Goal: Task Accomplishment & Management: Complete application form

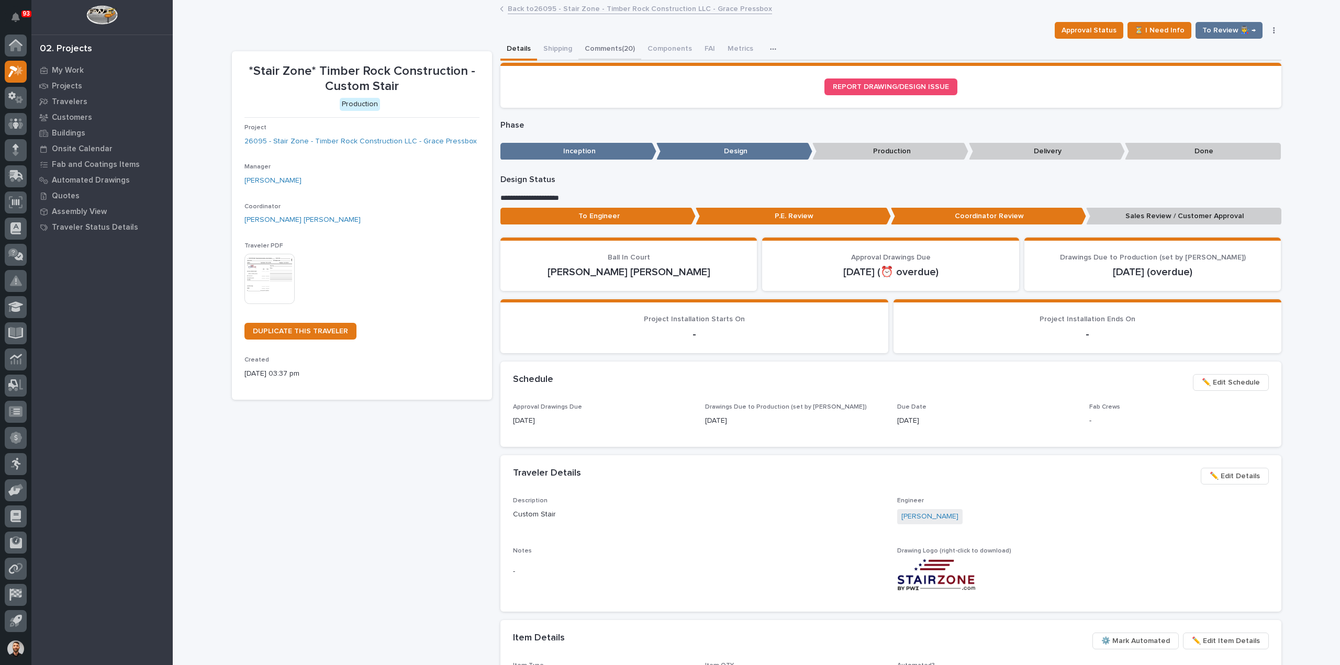
click at [602, 49] on button "Comments (20)" at bounding box center [609, 50] width 63 height 22
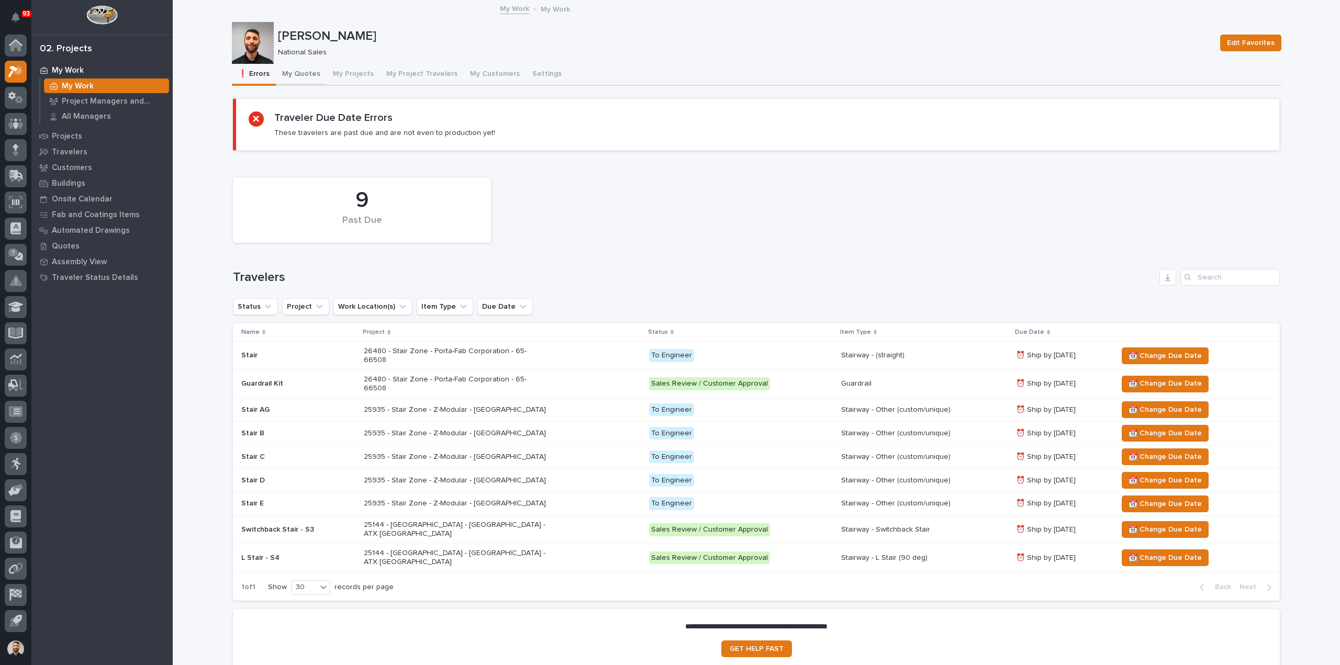
click at [290, 76] on button "My Quotes" at bounding box center [301, 75] width 51 height 22
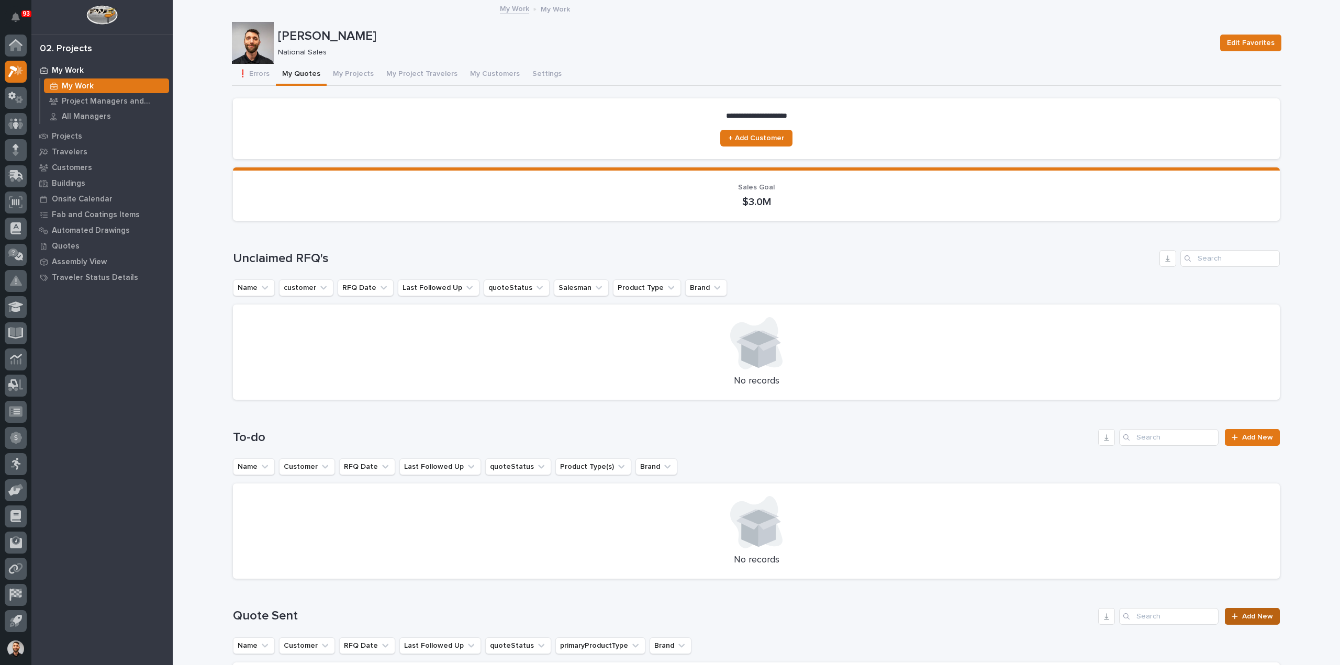
click at [1262, 613] on span "Add New" at bounding box center [1257, 616] width 31 height 7
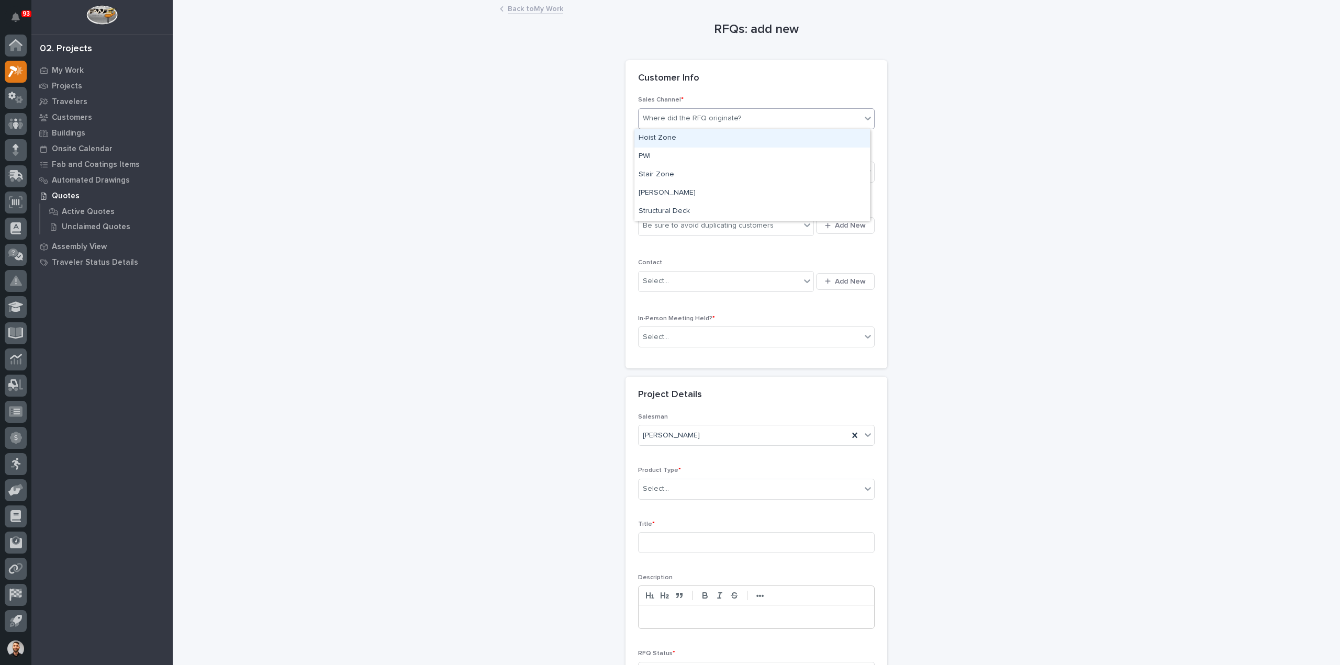
click at [677, 110] on div "Where did the RFQ originate?" at bounding box center [750, 118] width 222 height 17
click at [668, 173] on div "Stair Zone" at bounding box center [753, 175] width 236 height 18
click at [670, 173] on input "text" at bounding box center [670, 172] width 1 height 9
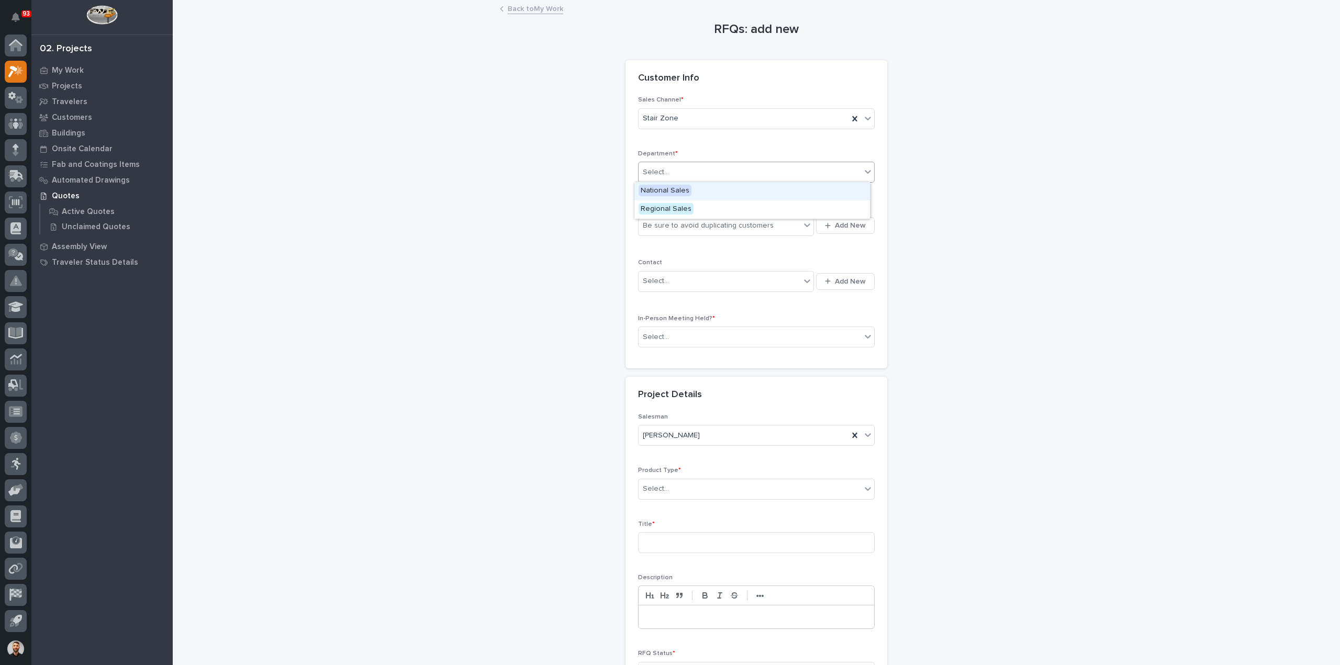
click at [662, 192] on span "National Sales" at bounding box center [665, 191] width 53 height 12
click at [665, 229] on div "Be sure to avoid duplicating customers" at bounding box center [708, 225] width 131 height 11
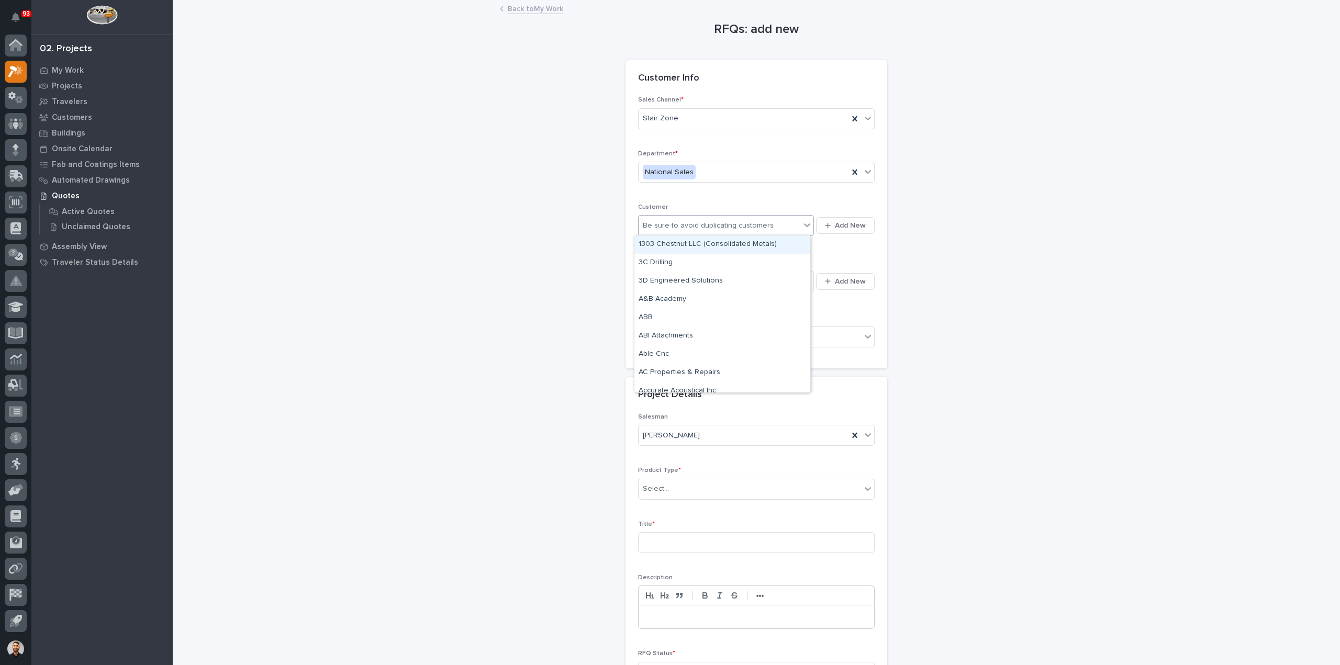
click at [517, 218] on div "RFQs: add new Loading... Saving… Loading... Saving… Loading... Saving… Customer…" at bounding box center [757, 365] width 1050 height 728
click at [697, 335] on div "Select..." at bounding box center [750, 337] width 222 height 17
click at [690, 371] on div "No" at bounding box center [753, 373] width 236 height 18
click at [682, 487] on div "Select..." at bounding box center [750, 489] width 222 height 17
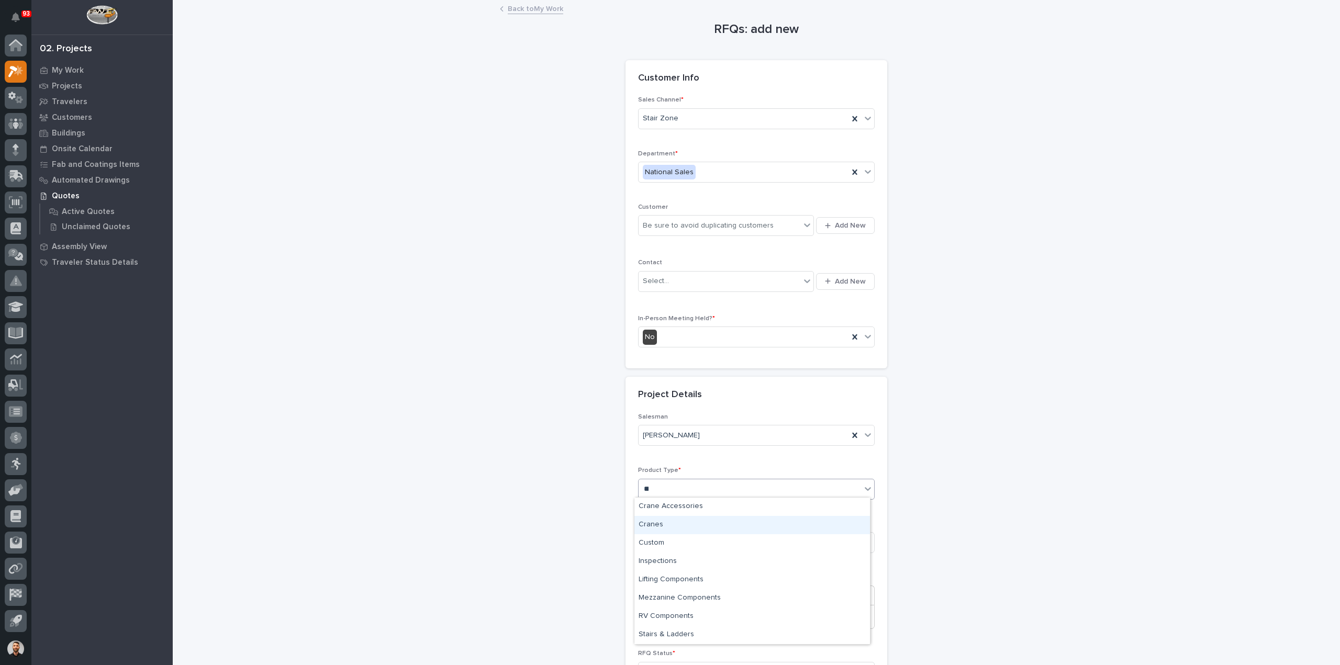
type input "***"
click at [673, 507] on div "Stairs & Ladders" at bounding box center [753, 507] width 236 height 18
click at [675, 535] on input at bounding box center [756, 542] width 237 height 21
type input "Dock Stairs"
click at [839, 229] on span "Add New" at bounding box center [850, 225] width 31 height 9
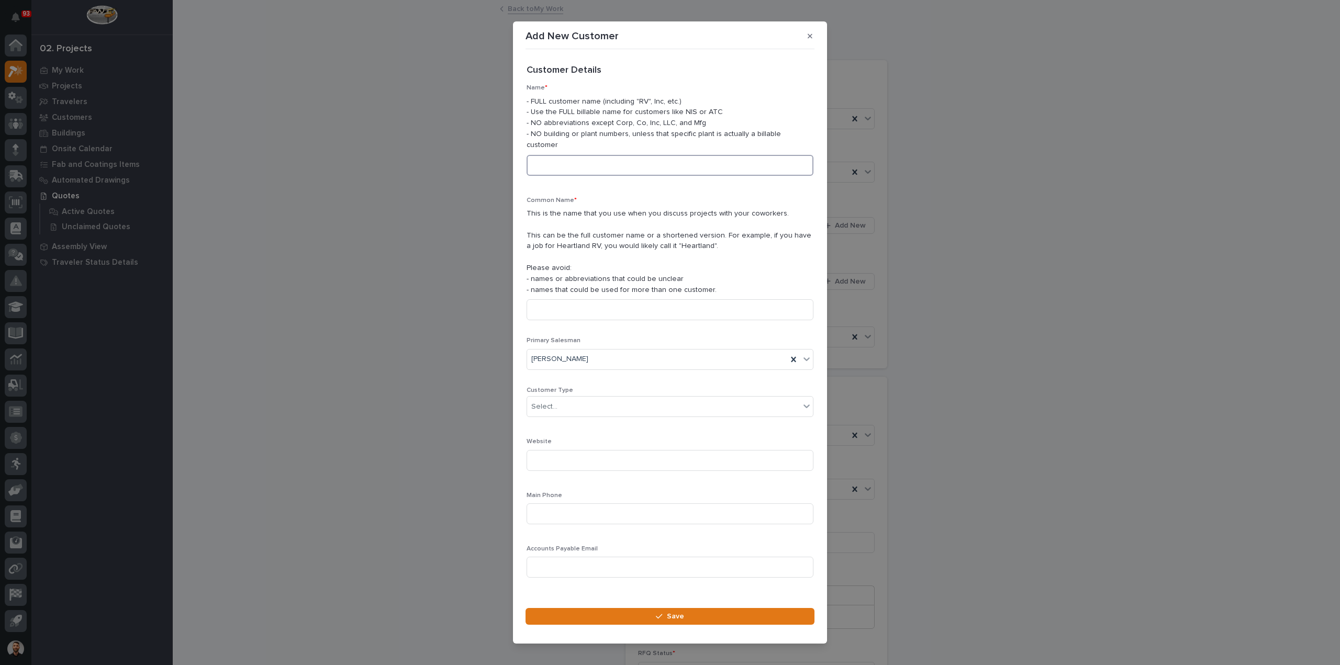
click at [572, 157] on input at bounding box center [670, 165] width 287 height 21
type input "MCL Construction"
click at [587, 399] on div "Select..." at bounding box center [663, 406] width 273 height 17
click at [582, 452] on div "General Contractor" at bounding box center [666, 458] width 278 height 18
click at [587, 409] on div "General Contractor" at bounding box center [657, 406] width 260 height 17
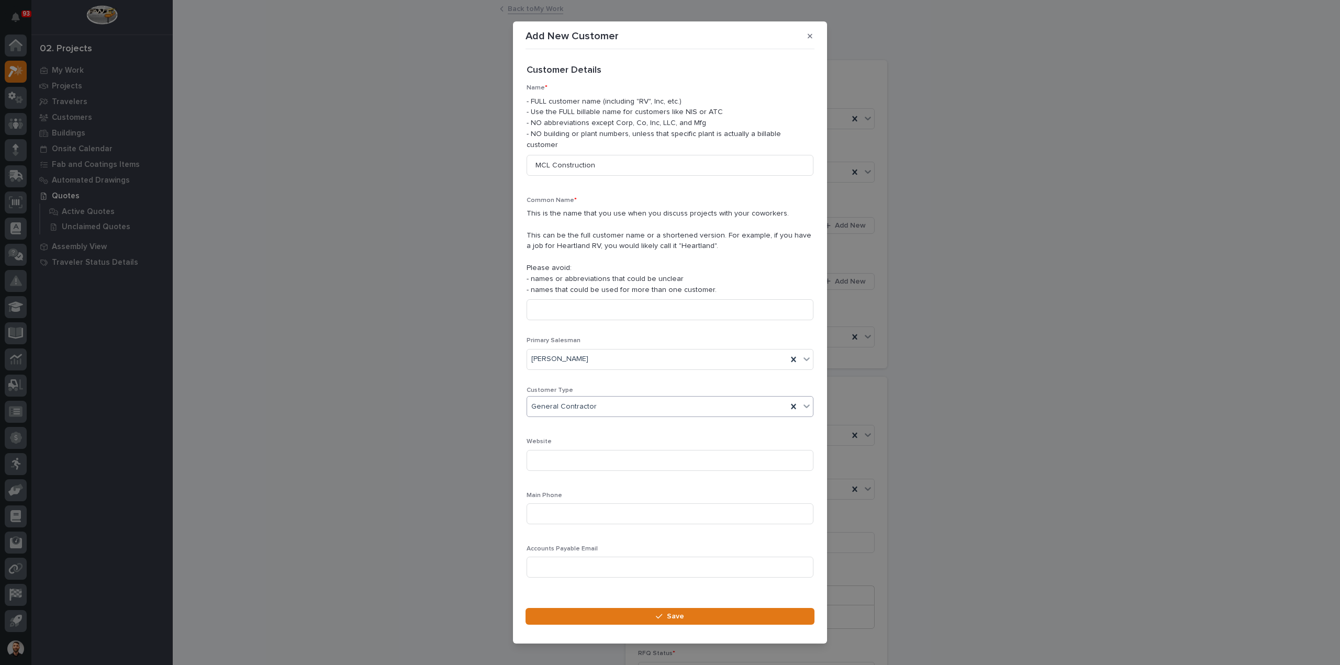
click at [587, 405] on span "General Contractor" at bounding box center [563, 407] width 65 height 11
click at [566, 307] on input at bounding box center [670, 309] width 287 height 21
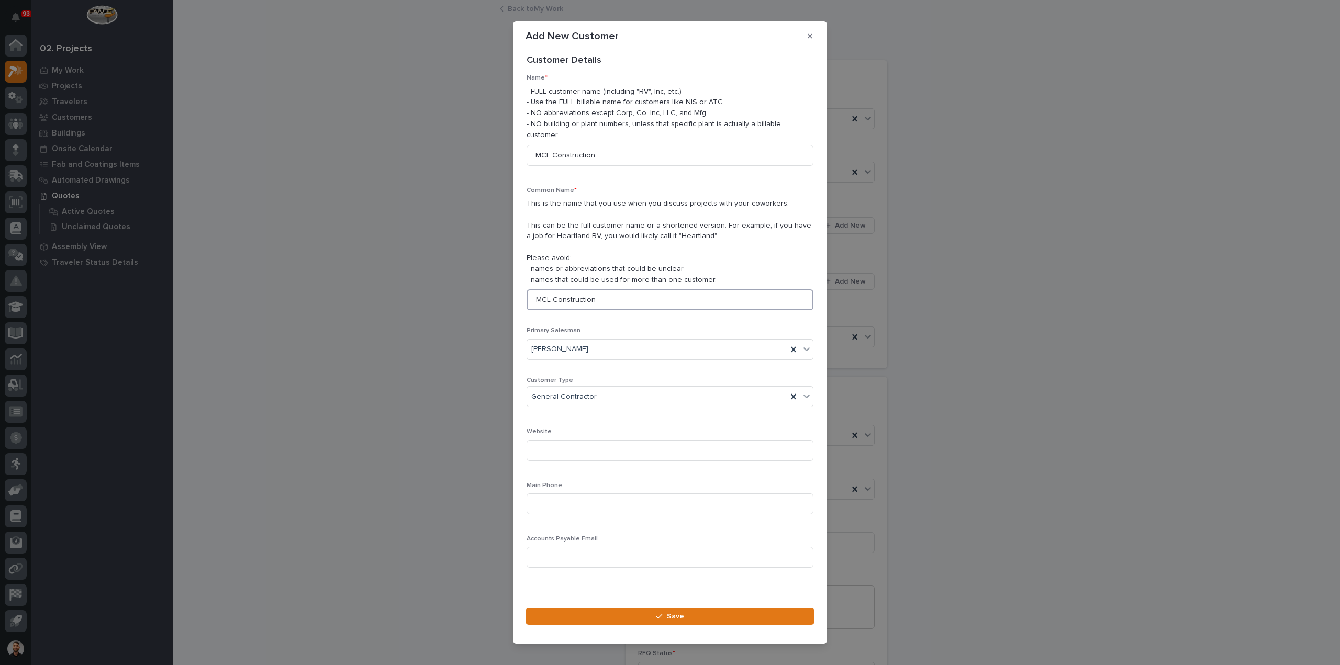
scroll to position [15, 0]
type input "MCL Construction"
click at [615, 611] on button "Save" at bounding box center [670, 616] width 289 height 17
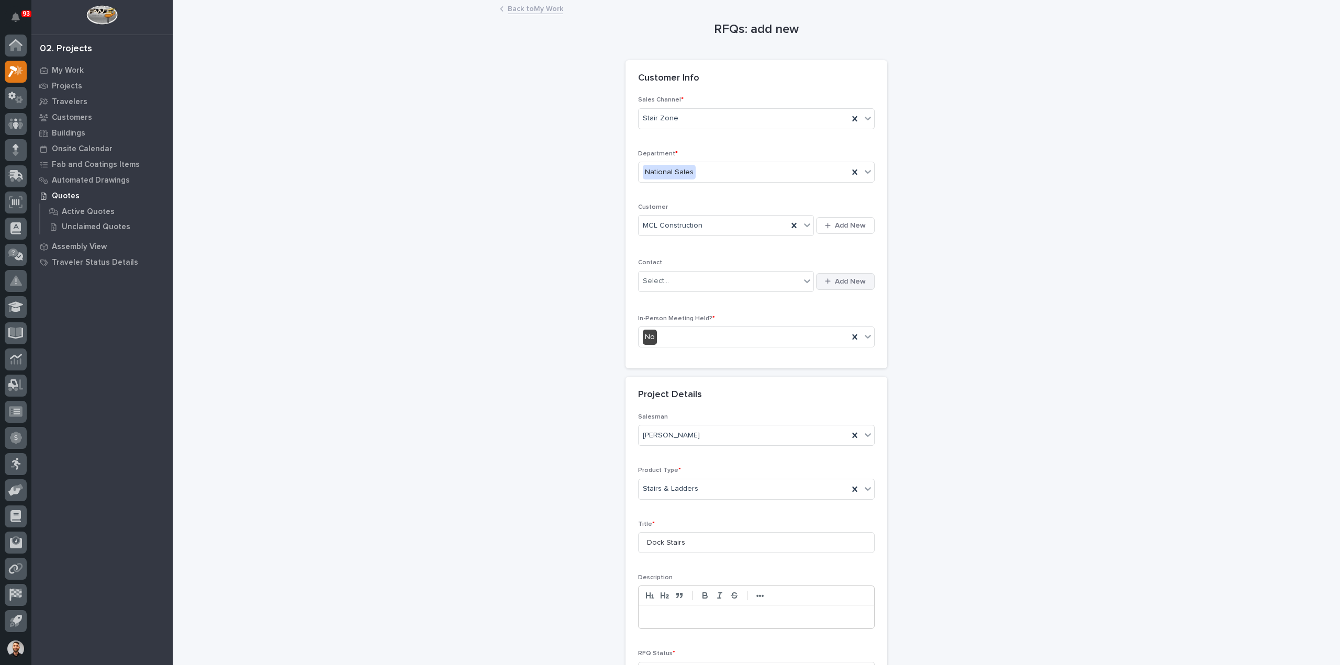
click at [825, 280] on icon "button" at bounding box center [828, 282] width 6 height 6
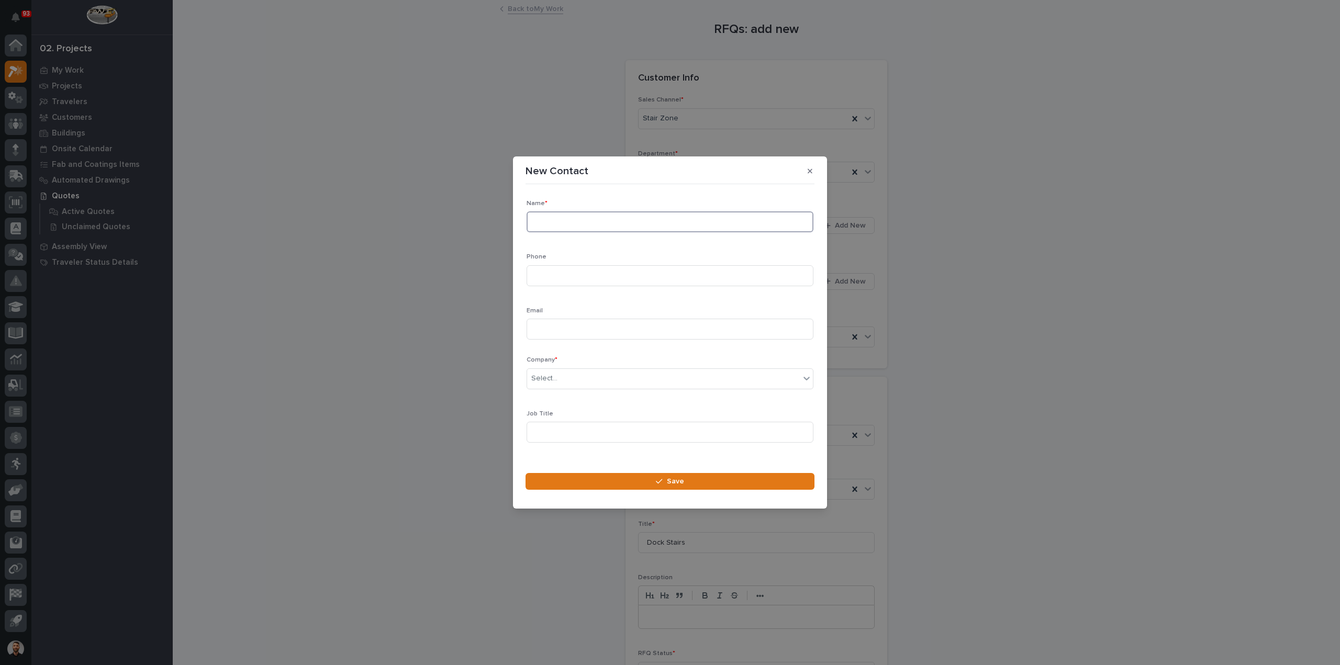
click at [581, 214] on input at bounding box center [670, 222] width 287 height 21
type input "Skyler Beber"
type input "402-718-1439"
type input "skyler.beber@mclconstruction.com"
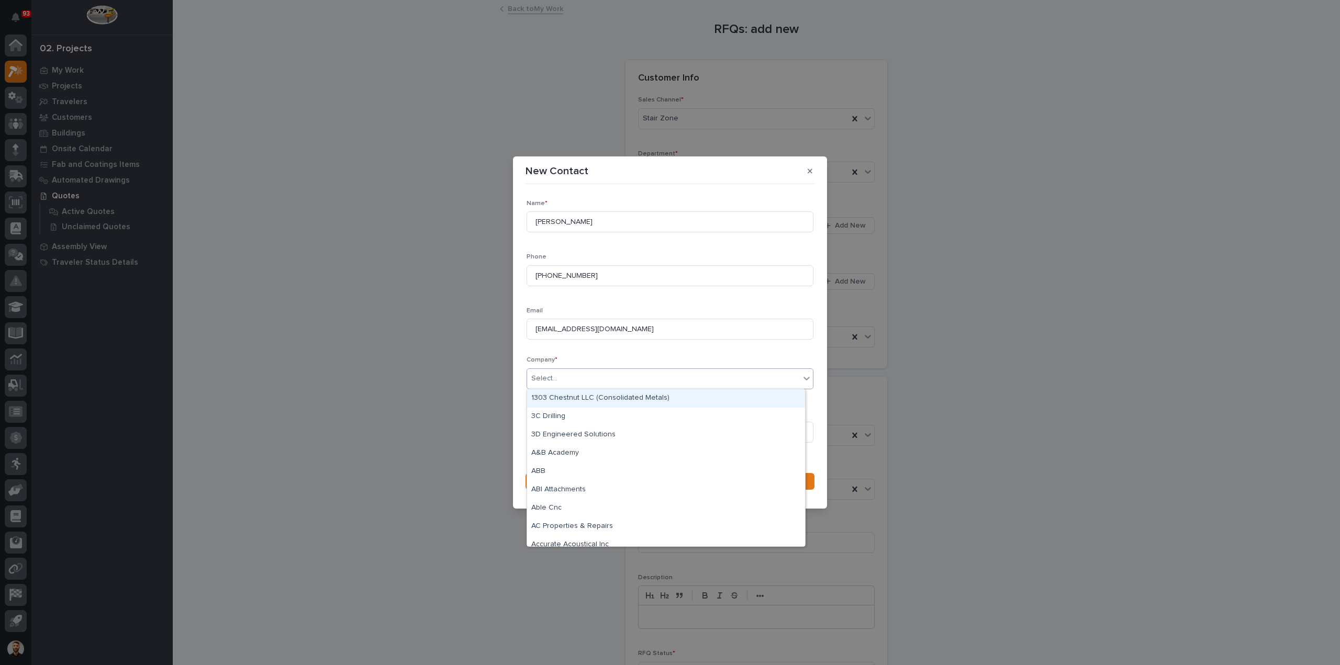
click at [576, 374] on div "Select..." at bounding box center [663, 378] width 273 height 17
type input "*"
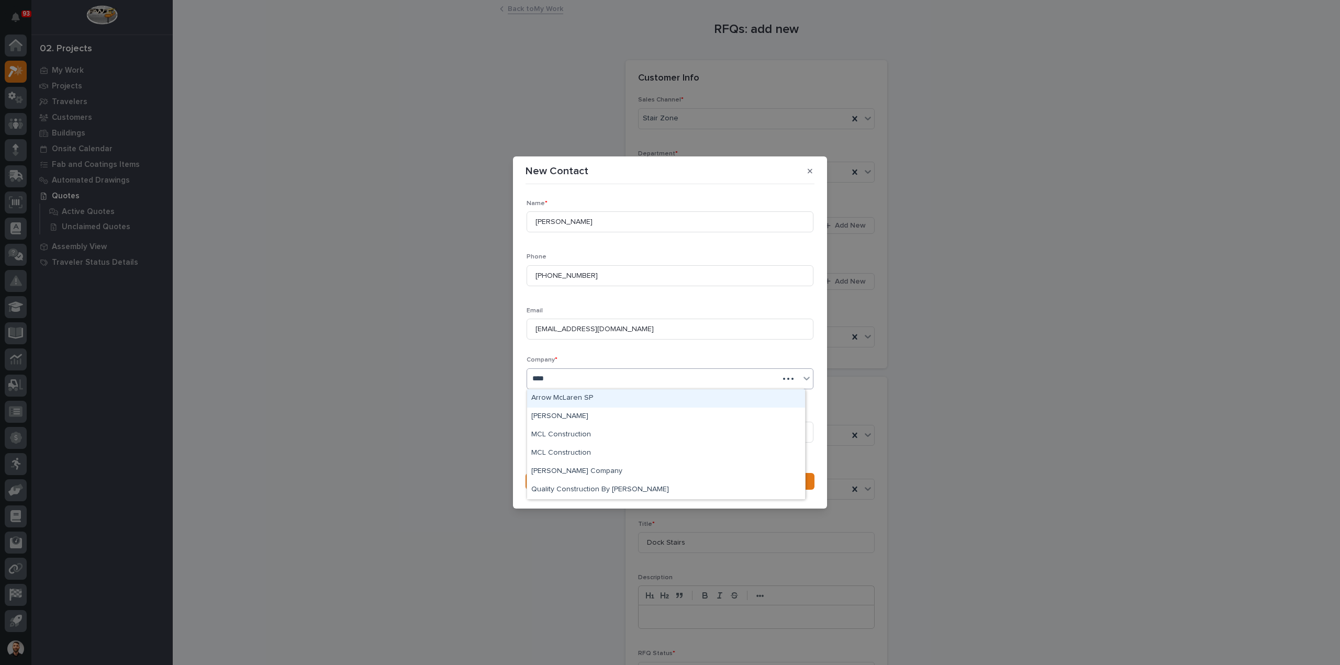
type input "*****"
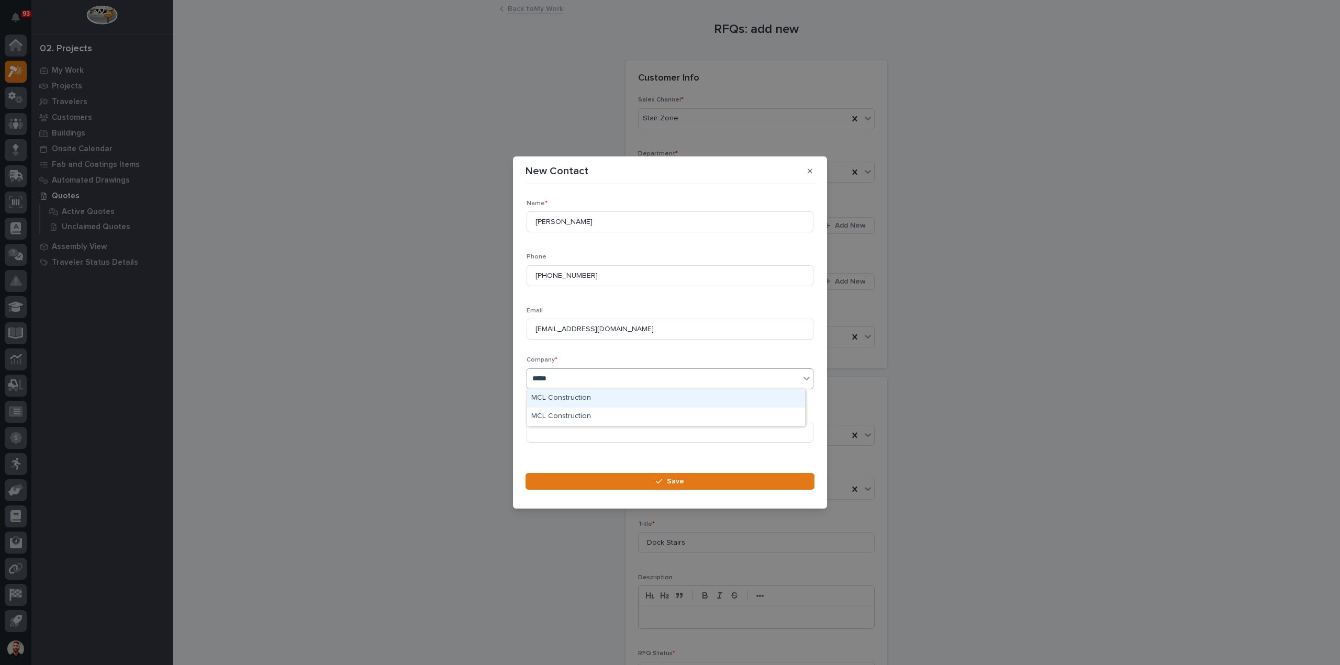
click at [588, 396] on div "MCL Construction" at bounding box center [666, 399] width 278 height 18
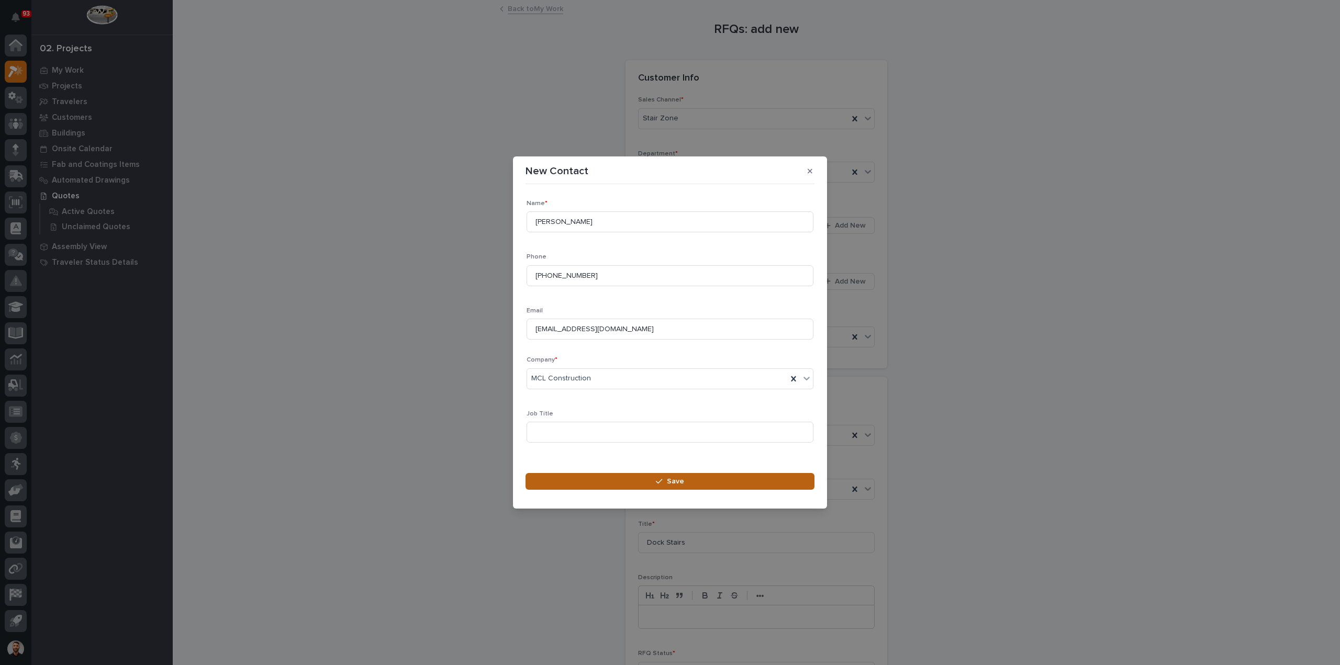
click at [595, 487] on button "Save" at bounding box center [670, 481] width 289 height 17
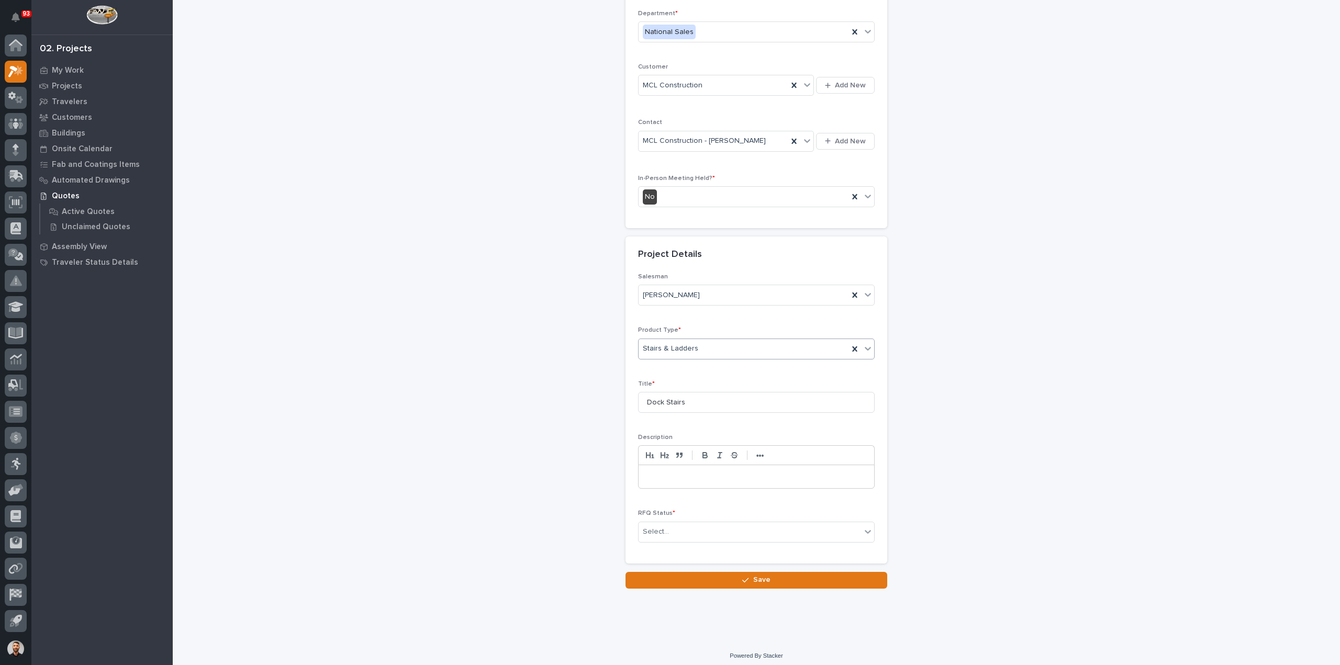
scroll to position [142, 0]
click at [684, 532] on div "Select..." at bounding box center [750, 530] width 222 height 17
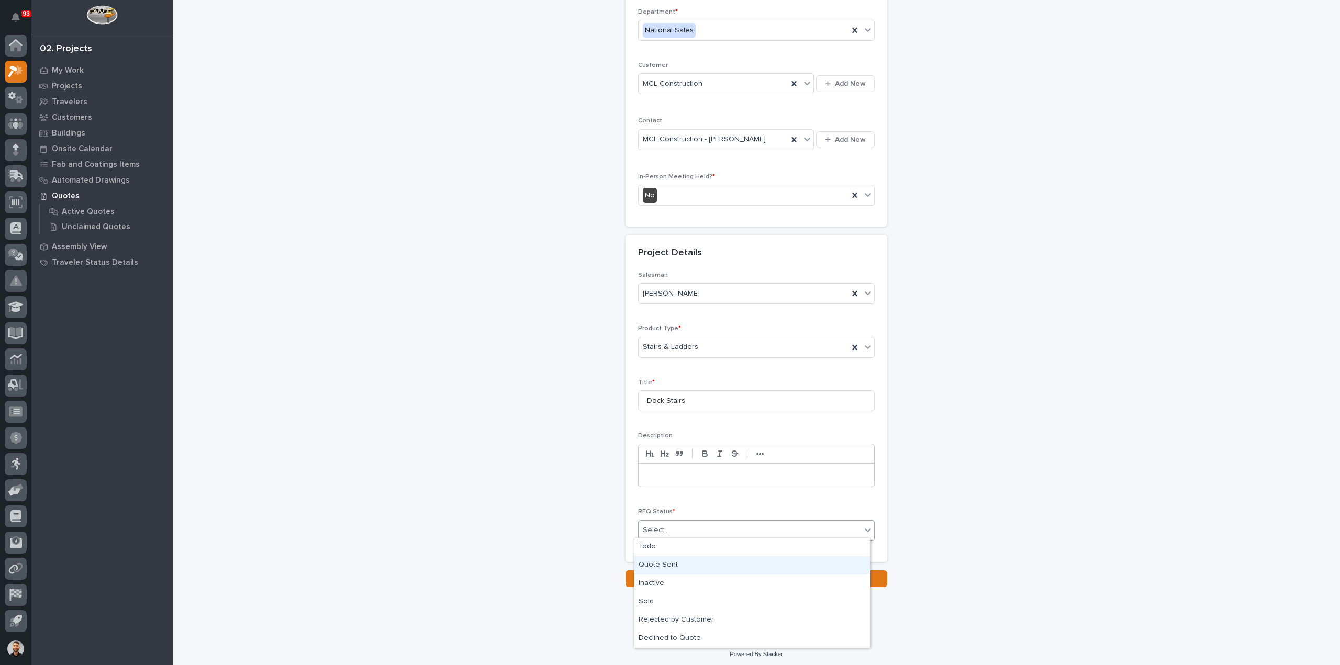
click at [678, 564] on div "Quote Sent" at bounding box center [753, 566] width 236 height 18
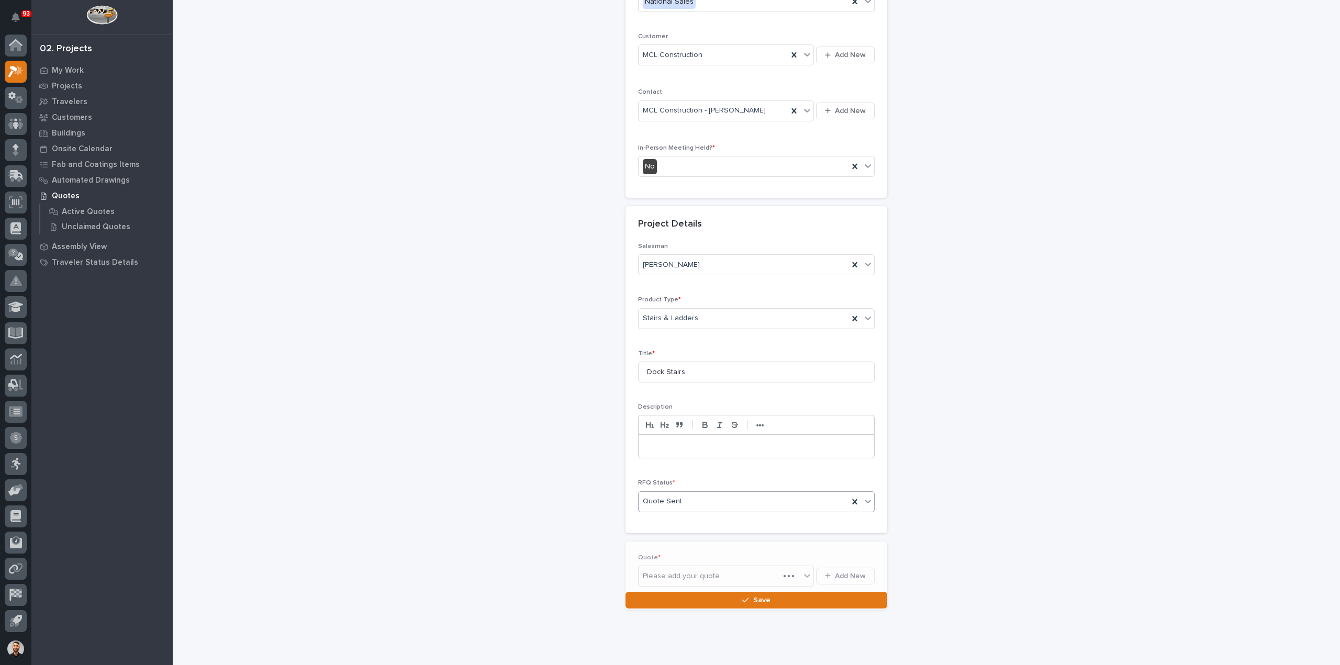
scroll to position [180, 0]
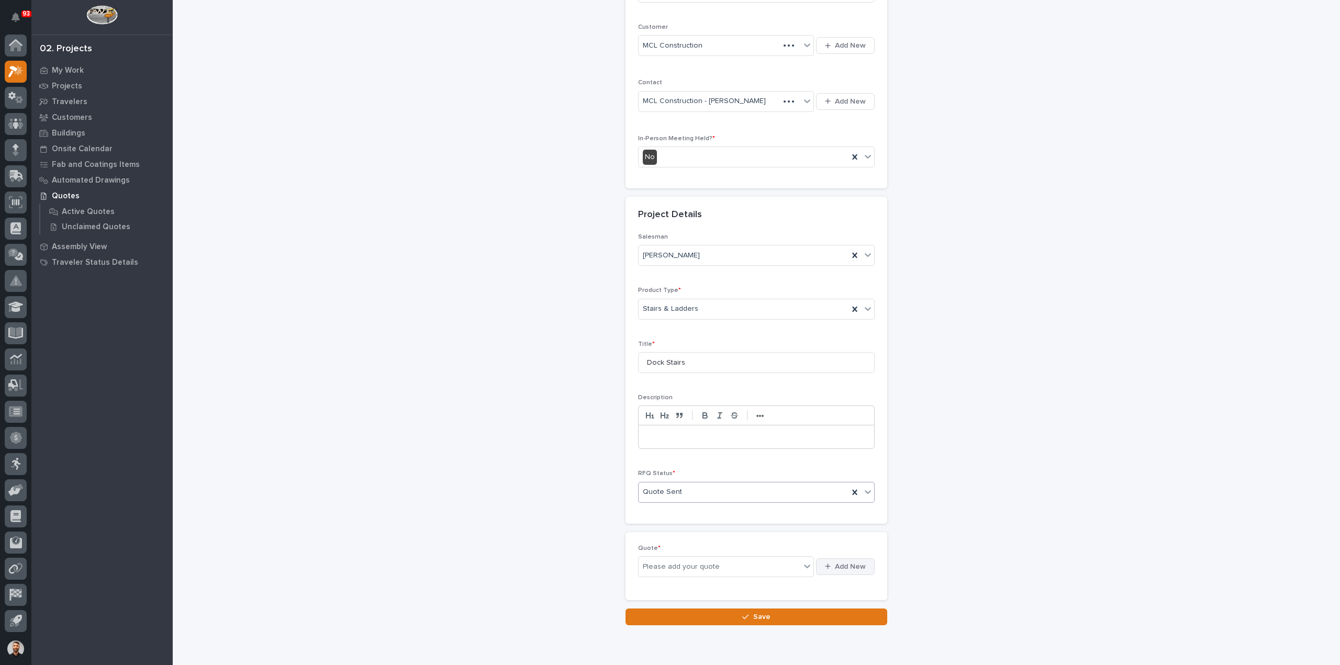
click at [839, 563] on span "Add New" at bounding box center [850, 566] width 31 height 9
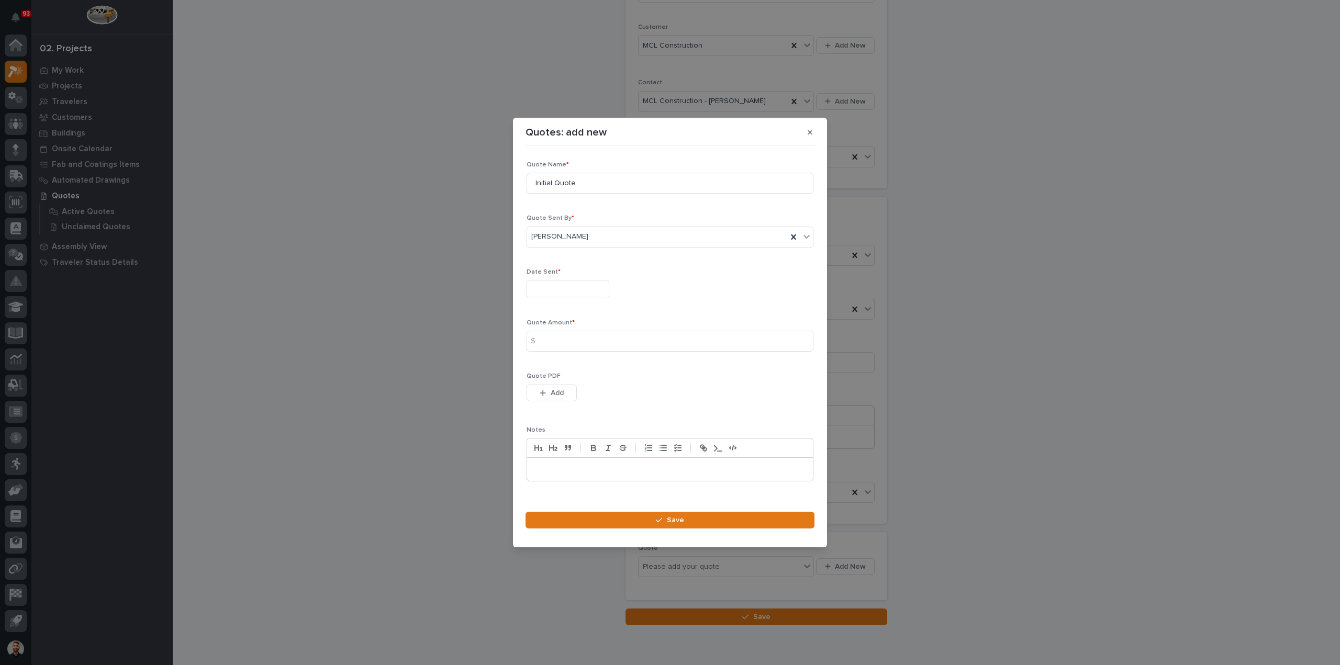
click at [564, 394] on button "Add" at bounding box center [552, 393] width 50 height 17
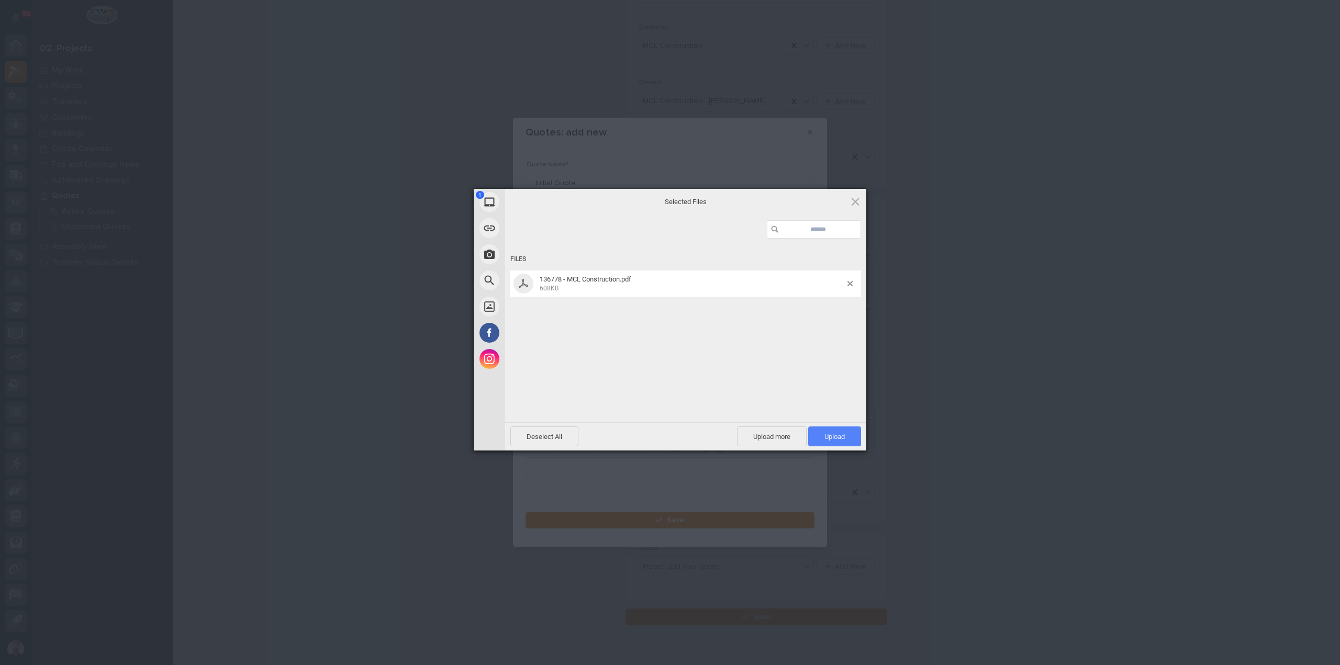
click at [841, 439] on span "Upload 1" at bounding box center [835, 437] width 20 height 8
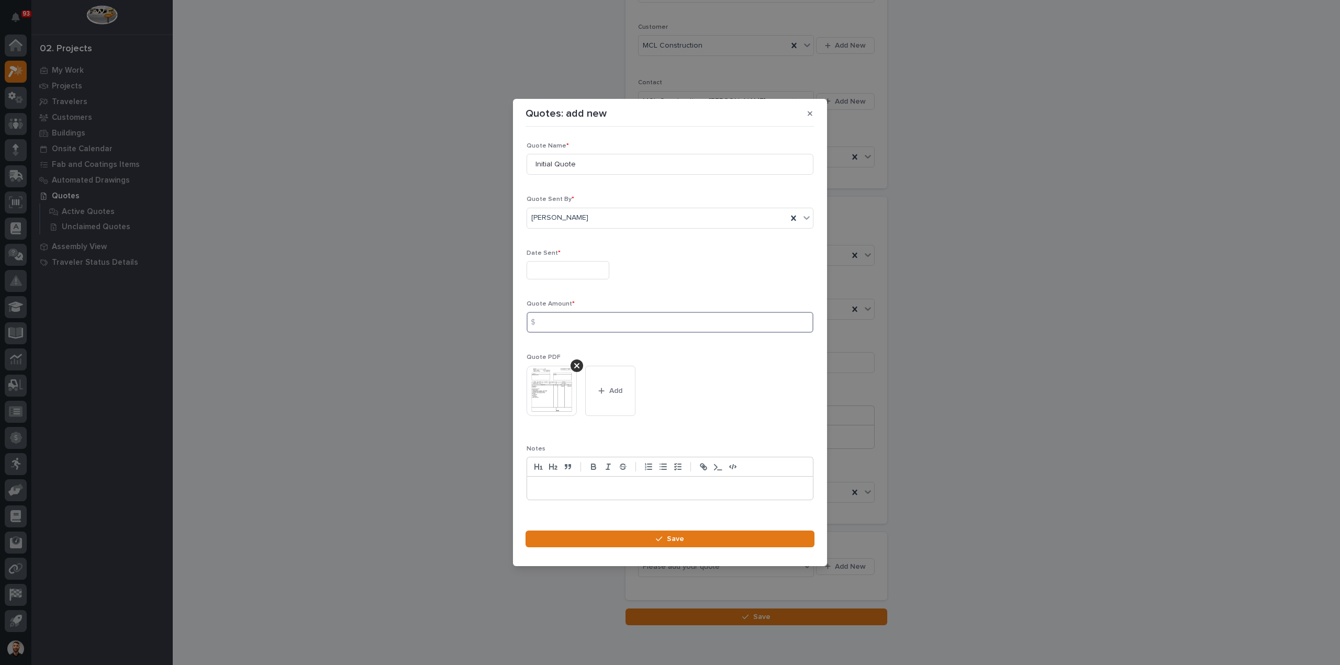
click at [565, 323] on input at bounding box center [670, 322] width 287 height 21
type input "11657"
click at [573, 262] on input "text" at bounding box center [568, 270] width 83 height 18
click at [583, 202] on div "21" at bounding box center [582, 202] width 14 height 14
type input "**********"
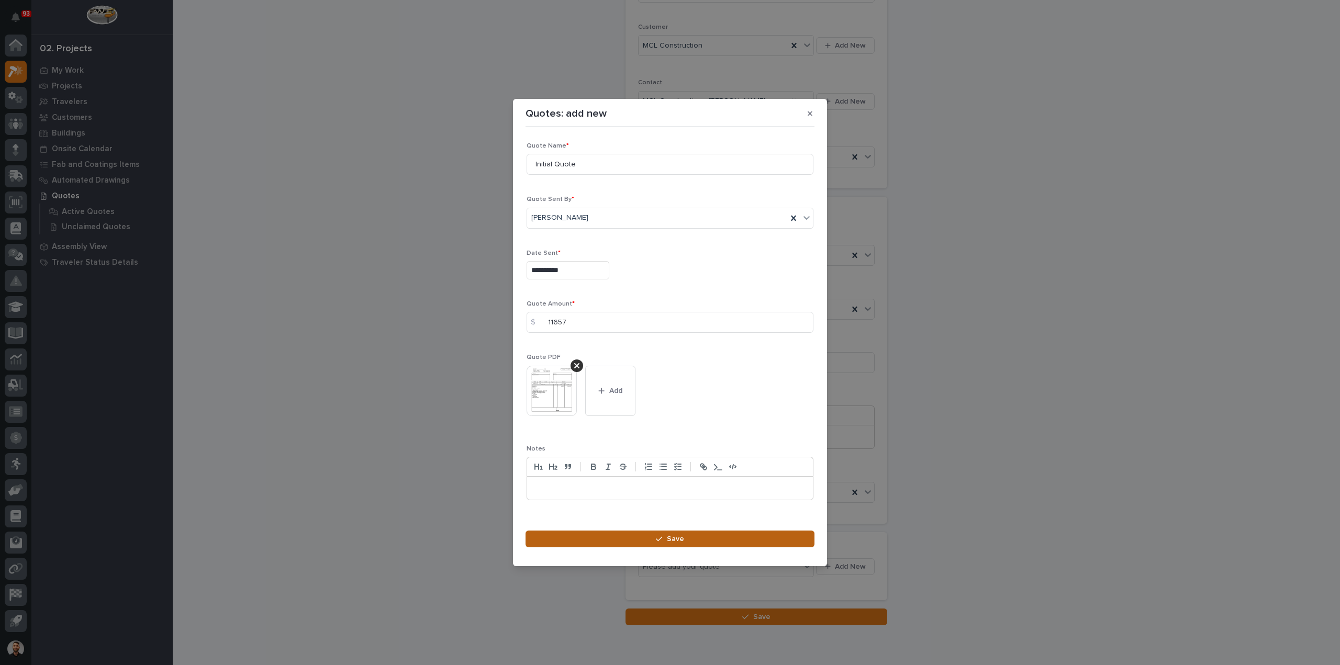
click at [626, 531] on button "Save" at bounding box center [670, 539] width 289 height 17
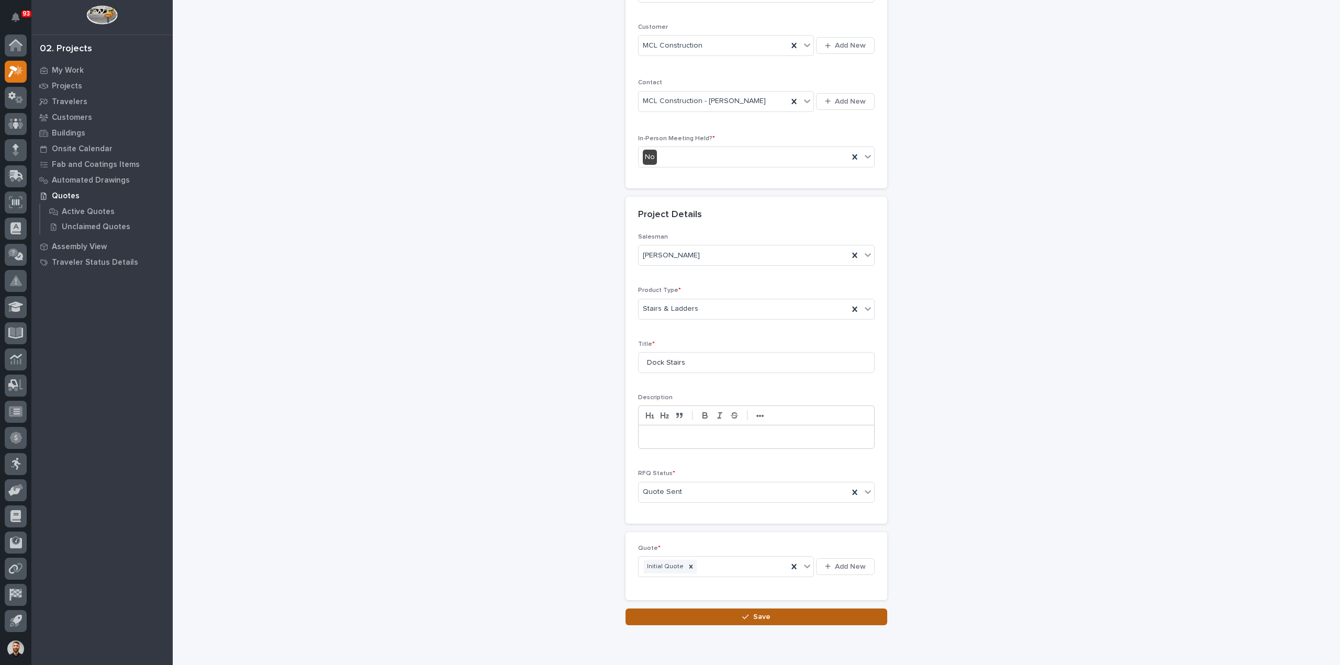
click at [758, 615] on span "Save" at bounding box center [761, 617] width 17 height 9
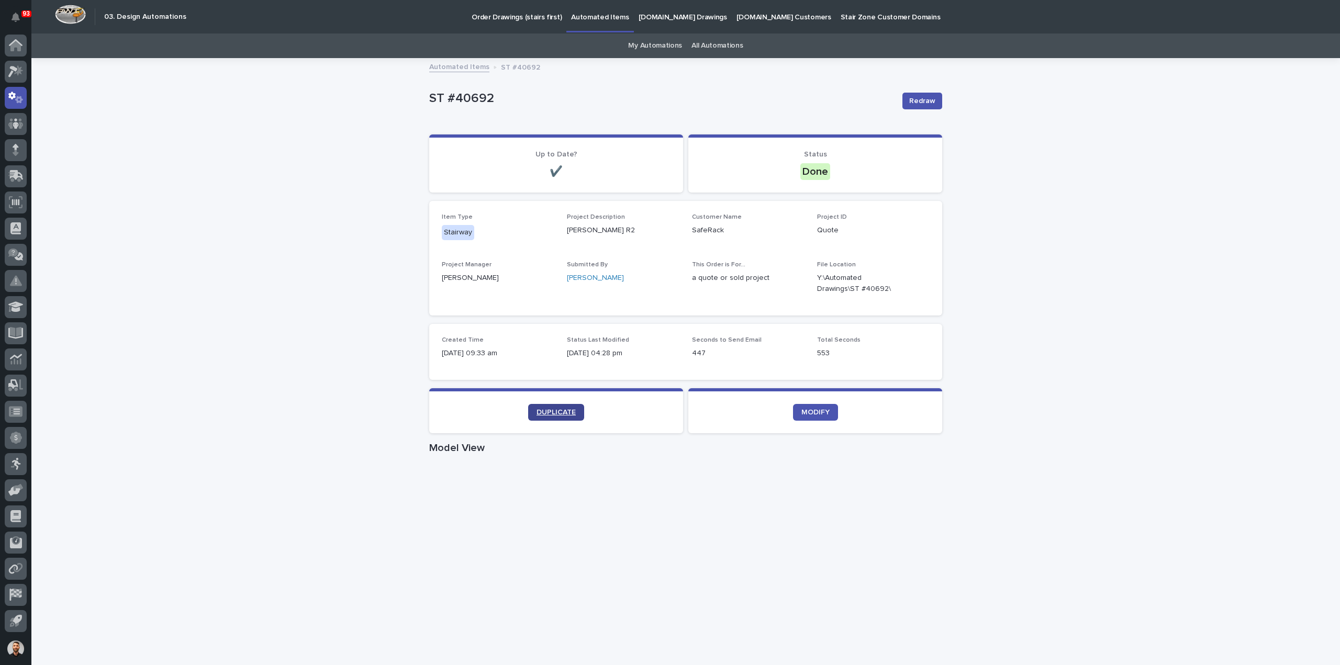
click at [553, 408] on link "DUPLICATE" at bounding box center [556, 412] width 56 height 17
click at [643, 42] on link "My Automations" at bounding box center [655, 46] width 54 height 25
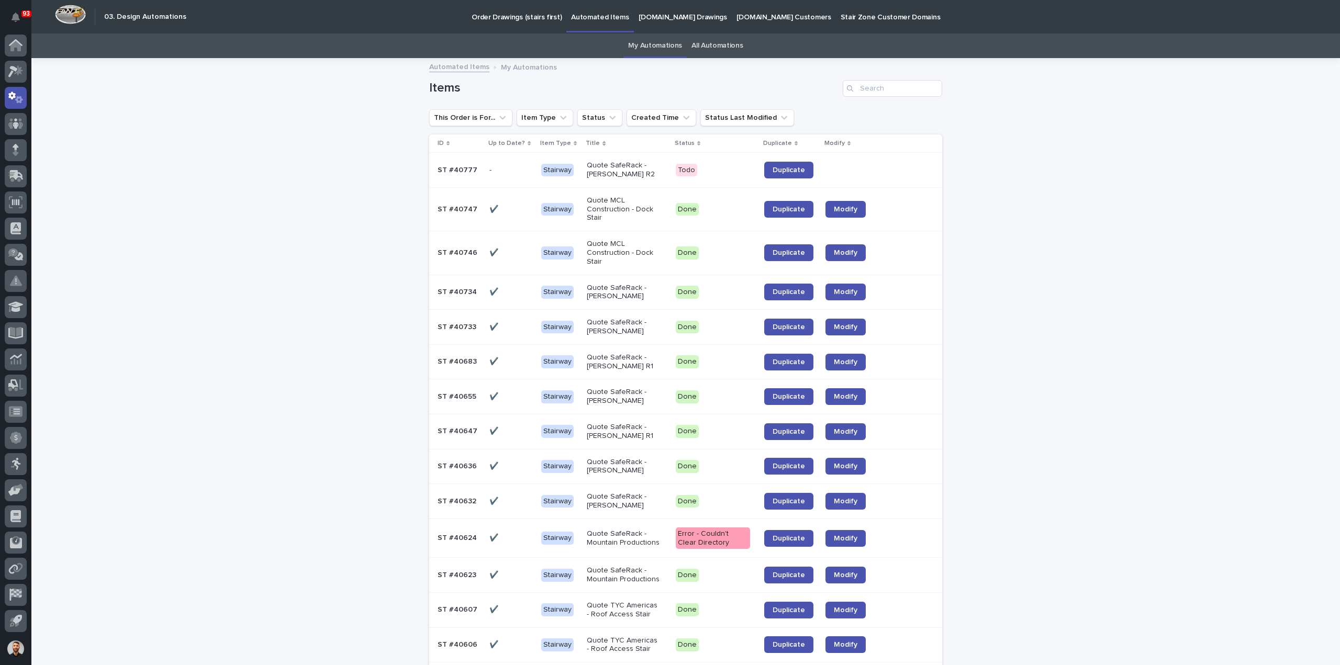
click at [739, 48] on div "All Automations" at bounding box center [717, 46] width 61 height 25
click at [720, 43] on link "All Automations" at bounding box center [717, 46] width 51 height 25
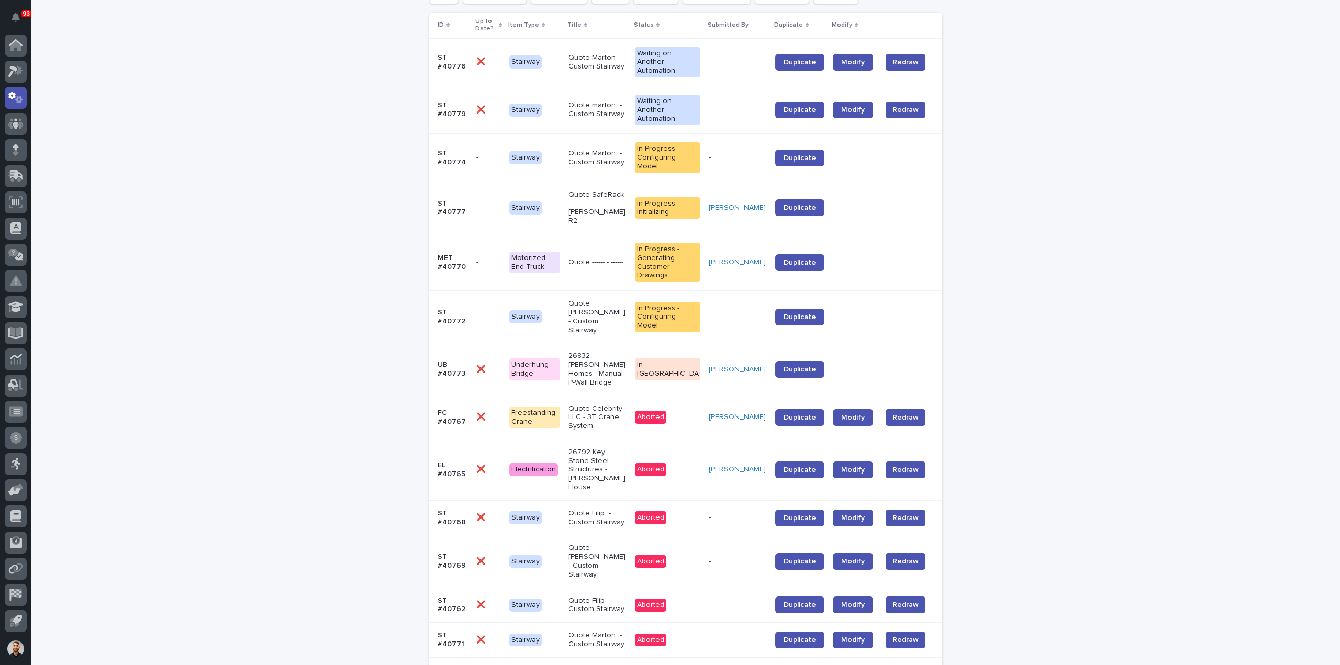
scroll to position [131, 0]
